Goal: Transaction & Acquisition: Purchase product/service

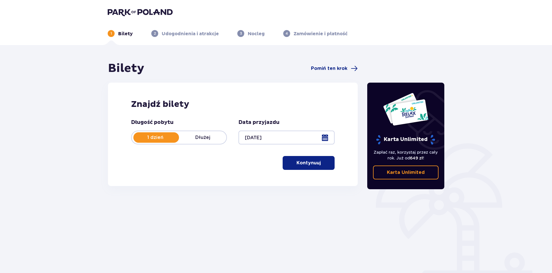
click at [311, 167] on button "Kontynuuj" at bounding box center [308, 163] width 52 height 14
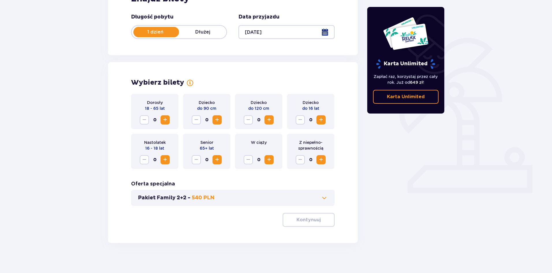
scroll to position [110, 0]
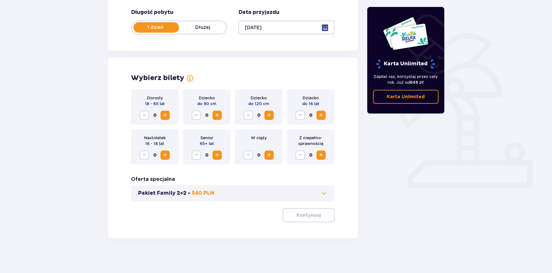
click at [166, 115] on span "Increase" at bounding box center [165, 115] width 7 height 7
click at [164, 117] on span "Increase" at bounding box center [165, 115] width 7 height 7
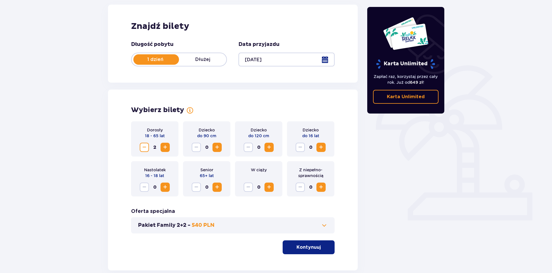
scroll to position [81, 0]
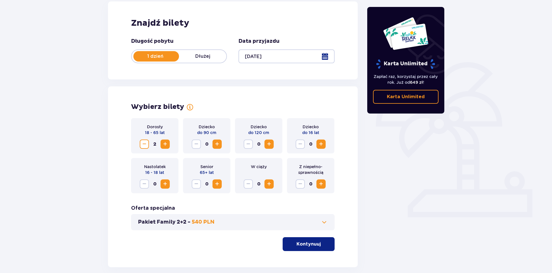
click at [311, 243] on p "Kontynuuj" at bounding box center [308, 244] width 24 height 6
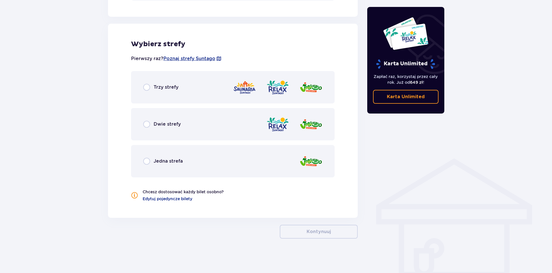
scroll to position [311, 0]
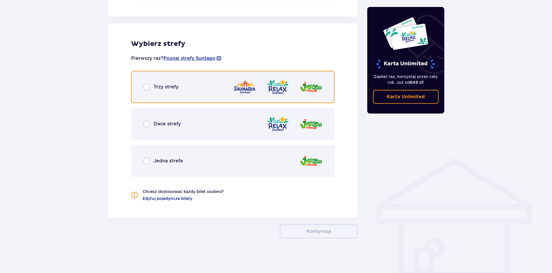
click at [148, 89] on input "radio" at bounding box center [146, 86] width 7 height 7
radio input "true"
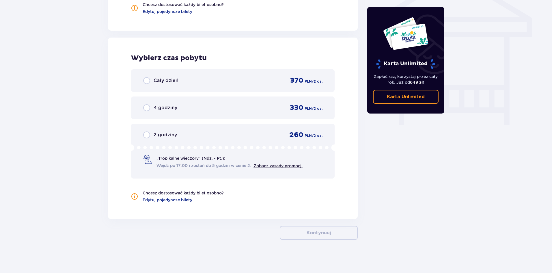
scroll to position [499, 0]
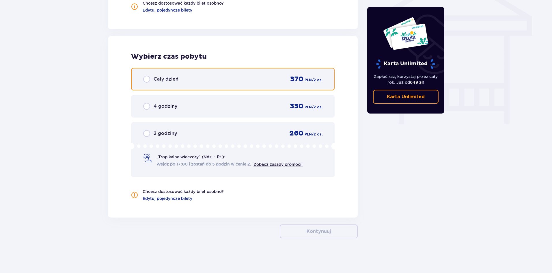
click at [148, 80] on input "radio" at bounding box center [146, 79] width 7 height 7
radio input "true"
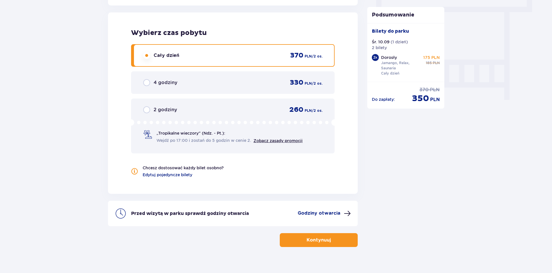
scroll to position [531, 0]
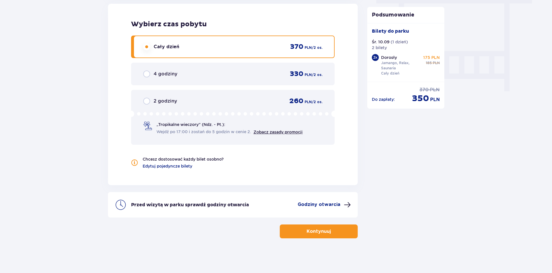
click at [335, 231] on button "Kontynuuj" at bounding box center [319, 231] width 78 height 14
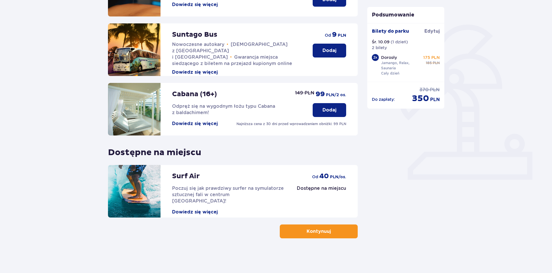
click at [329, 231] on span "button" at bounding box center [331, 231] width 7 height 7
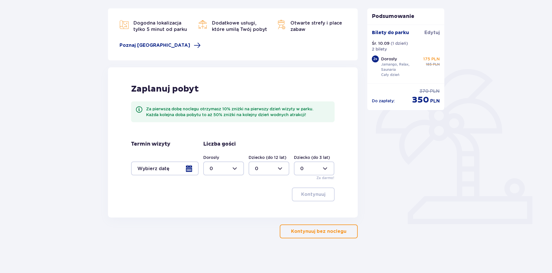
click at [320, 229] on p "Kontynuuj bez noclegu" at bounding box center [318, 231] width 55 height 6
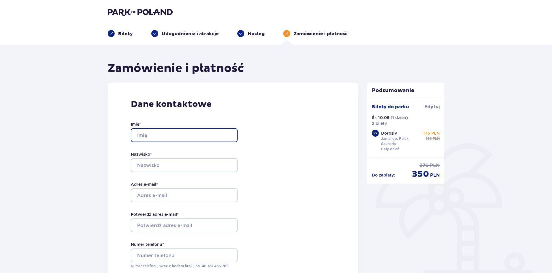
click at [177, 133] on input "Imię *" at bounding box center [184, 135] width 107 height 14
type input "[PERSON_NAME]"
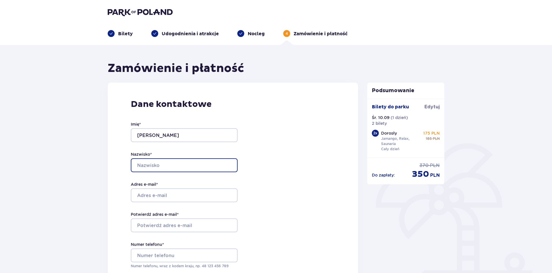
click at [169, 163] on input "Nazwisko *" at bounding box center [184, 165] width 107 height 14
type input "Łupińska"
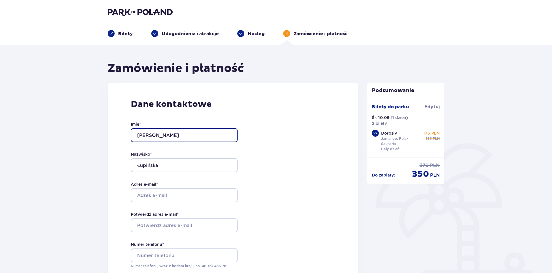
drag, startPoint x: 166, startPoint y: 136, endPoint x: 147, endPoint y: 135, distance: 19.1
click at [147, 135] on input "[PERSON_NAME]" at bounding box center [184, 135] width 107 height 14
type input "[PERSON_NAME]"
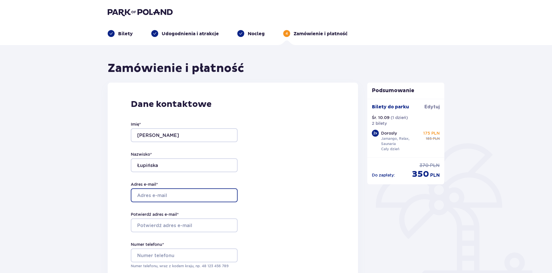
click at [159, 194] on input "Adres e-mail *" at bounding box center [184, 195] width 107 height 14
type input "[EMAIL_ADDRESS][DOMAIN_NAME]"
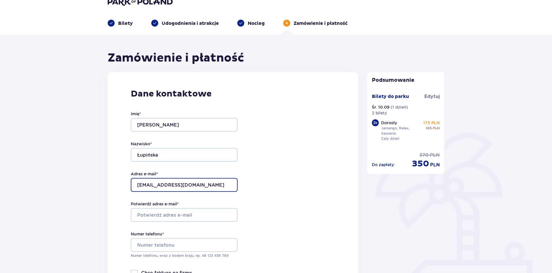
scroll to position [58, 0]
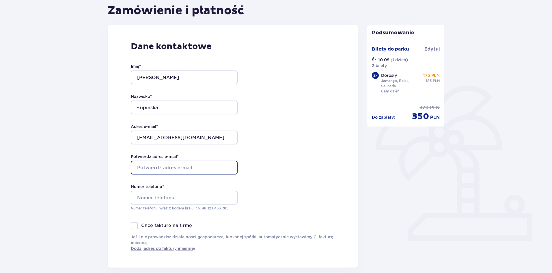
click at [208, 170] on input "Potwierdź adres e-mail *" at bounding box center [184, 167] width 107 height 14
type input "[EMAIL_ADDRESS][DOMAIN_NAME]"
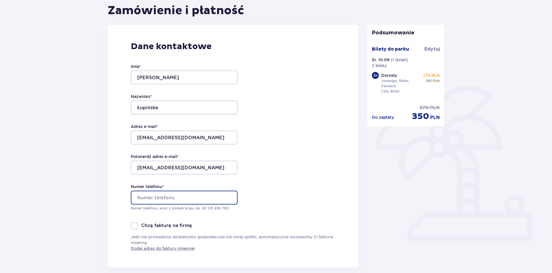
click at [191, 197] on input "Numer telefonu *" at bounding box center [184, 197] width 107 height 14
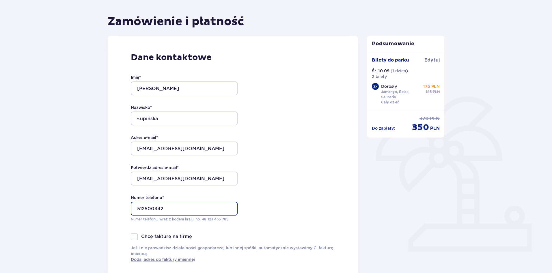
scroll to position [29, 0]
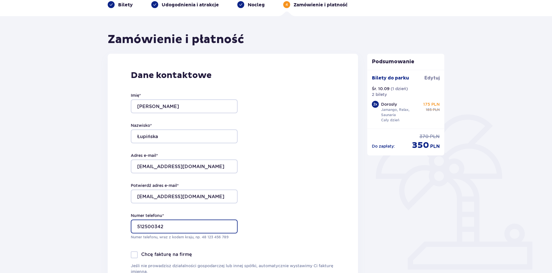
type input "512500342"
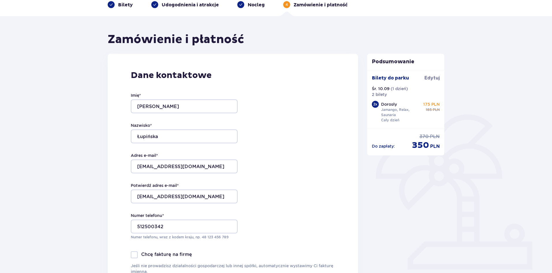
click at [295, 194] on div "Dane kontaktowe Imię * Ola Nazwisko * Łupińska Adres e-mail * [EMAIL_ADDRESS][D…" at bounding box center [233, 175] width 250 height 242
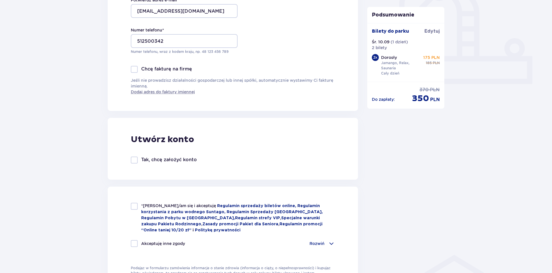
scroll to position [288, 0]
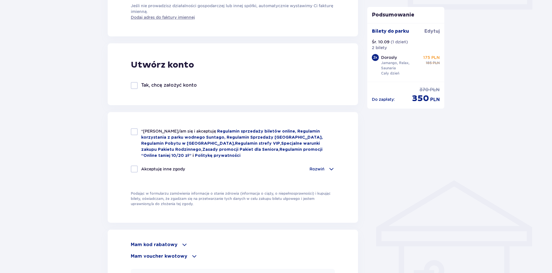
click at [136, 131] on div at bounding box center [134, 131] width 7 height 7
checkbox input "true"
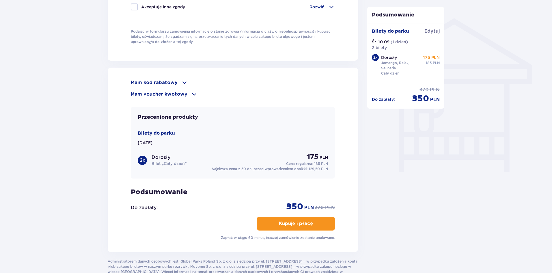
scroll to position [462, 0]
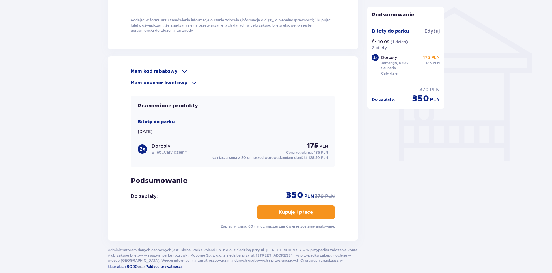
click at [289, 211] on p "Kupuję i płacę" at bounding box center [296, 212] width 34 height 6
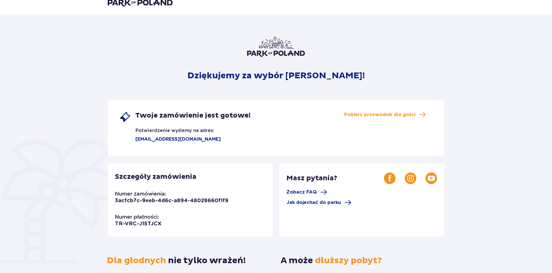
scroll to position [29, 0]
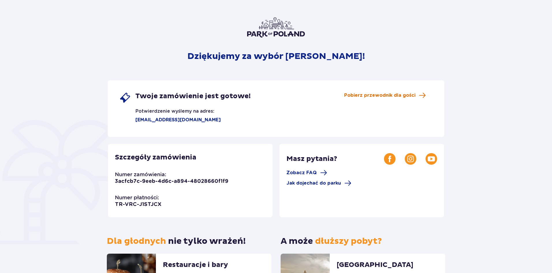
click at [395, 96] on span "Pobierz przewodnik dla gości" at bounding box center [379, 95] width 71 height 6
